Goal: Navigation & Orientation: Understand site structure

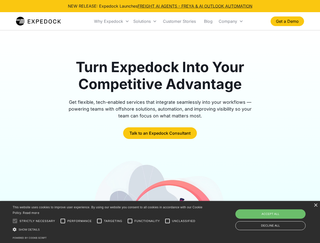
click at [112, 21] on div "Why Expedock" at bounding box center [108, 21] width 29 height 5
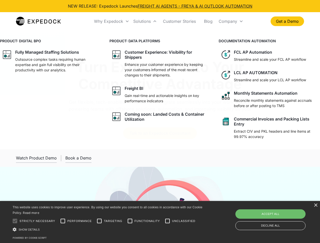
click at [145, 21] on div "Solutions" at bounding box center [141, 21] width 17 height 5
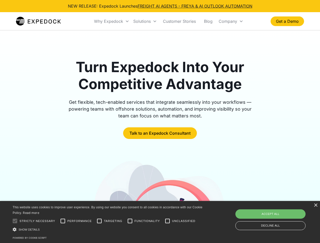
click at [231, 21] on div "Company" at bounding box center [228, 21] width 18 height 5
click at [15, 221] on div at bounding box center [15, 221] width 10 height 10
click at [63, 221] on input "Performance" at bounding box center [63, 221] width 10 height 10
checkbox input "true"
click at [99, 221] on input "Targeting" at bounding box center [99, 221] width 10 height 10
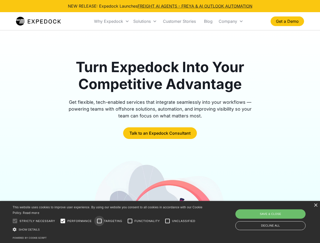
checkbox input "true"
click at [130, 221] on input "Functionality" at bounding box center [130, 221] width 10 height 10
checkbox input "true"
click at [167, 221] on input "Unclassified" at bounding box center [167, 221] width 10 height 10
checkbox input "true"
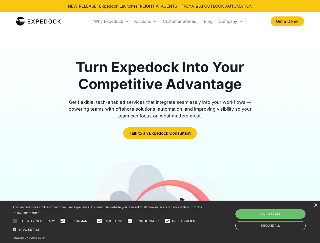
click at [108, 230] on div "Show details Hide details" at bounding box center [109, 229] width 192 height 5
